Goal: Task Accomplishment & Management: Use online tool/utility

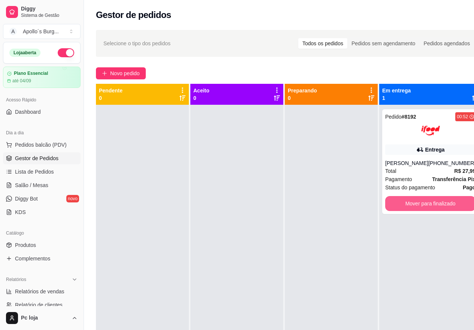
click at [426, 203] on button "Mover para finalizado" at bounding box center [430, 203] width 90 height 15
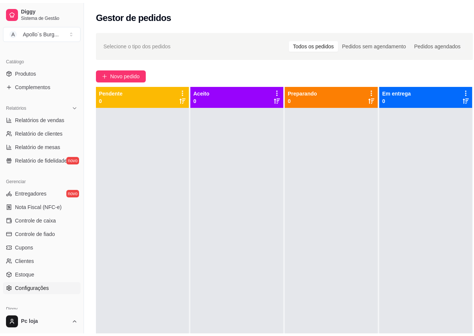
scroll to position [187, 0]
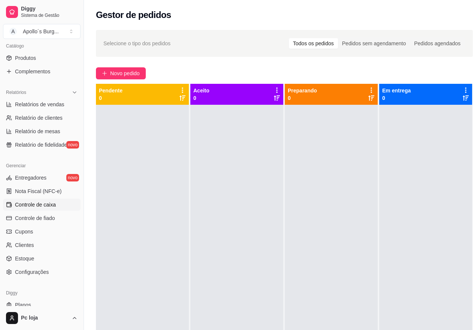
click at [45, 202] on span "Controle de caixa" at bounding box center [35, 204] width 41 height 7
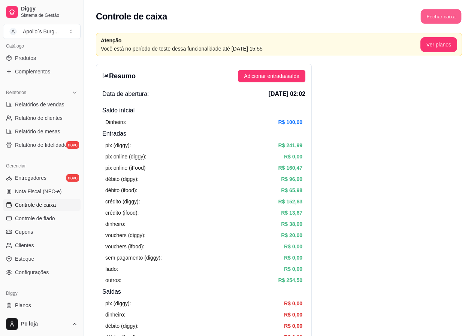
click at [448, 19] on button "Fechar caixa" at bounding box center [441, 16] width 41 height 15
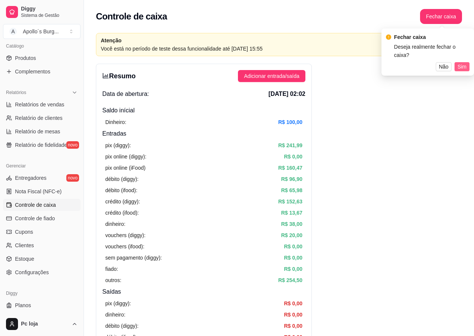
click at [459, 63] on span "Sim" at bounding box center [461, 67] width 9 height 8
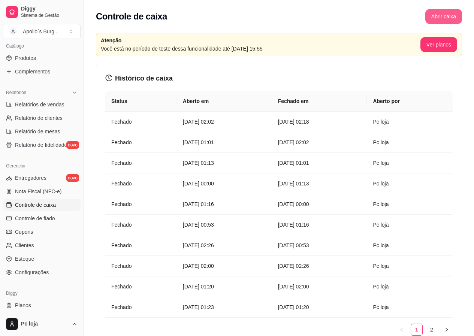
click at [446, 17] on button "Abrir caixa" at bounding box center [443, 16] width 37 height 15
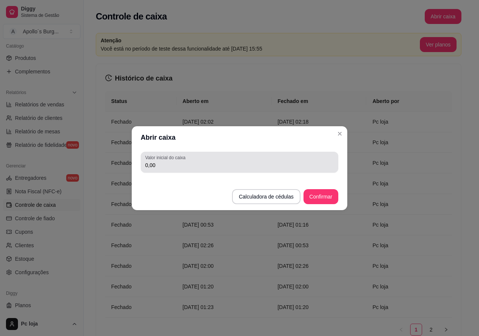
click at [259, 160] on div "0,00" at bounding box center [239, 162] width 189 height 15
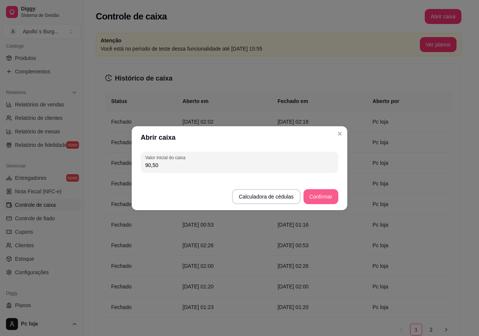
type input "90,50"
click at [321, 194] on button "Confirmar" at bounding box center [321, 196] width 35 height 15
